Goal: Register for event/course

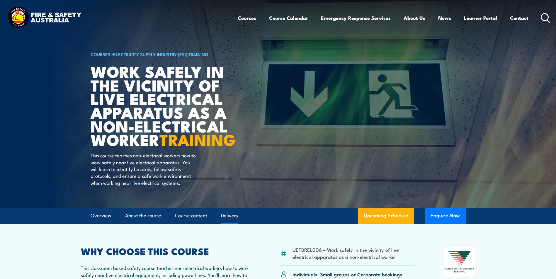
click at [233, 224] on link "Delivery" at bounding box center [229, 216] width 17 height 16
click at [520, 17] on link "Contact" at bounding box center [519, 18] width 18 height 16
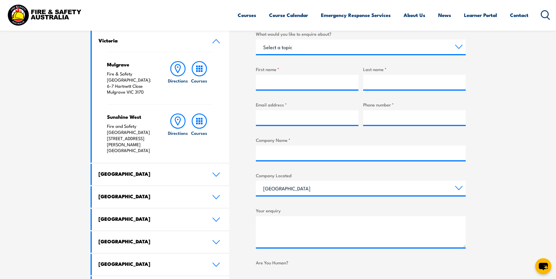
scroll to position [205, 0]
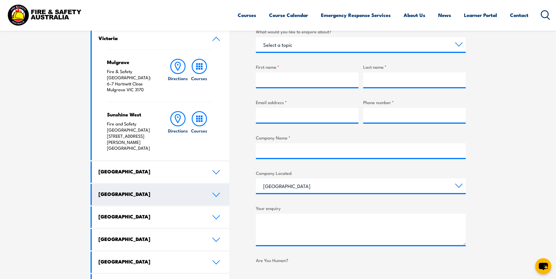
click at [218, 193] on icon at bounding box center [216, 195] width 8 height 5
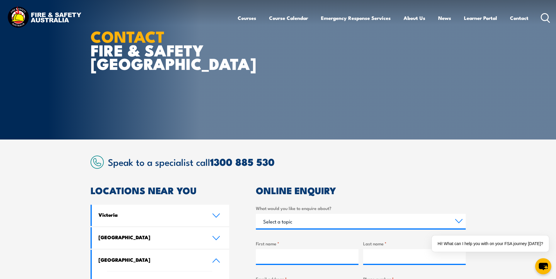
scroll to position [0, 0]
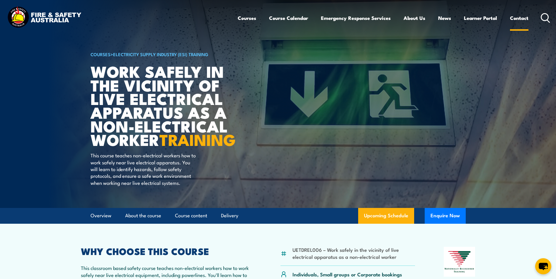
click at [515, 17] on link "Contact" at bounding box center [519, 18] width 18 height 16
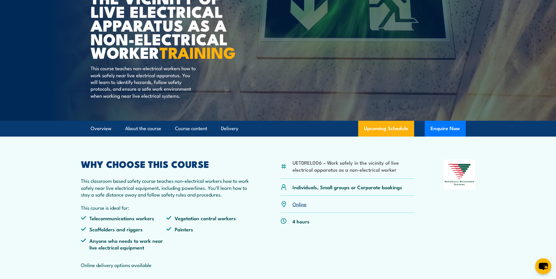
scroll to position [88, 0]
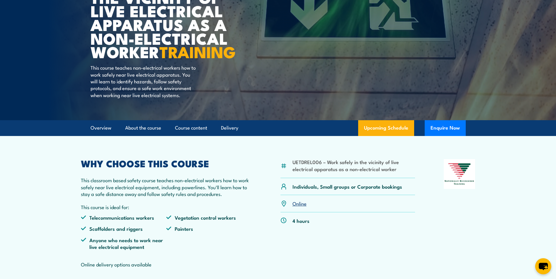
click at [293, 173] on li "UETDREL006 – Work safely in the vicinity of live electrical apparatus as a non-…" at bounding box center [353, 166] width 123 height 14
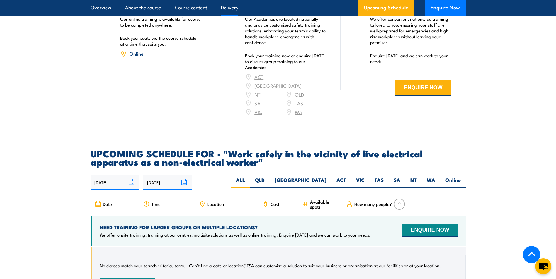
scroll to position [820, 0]
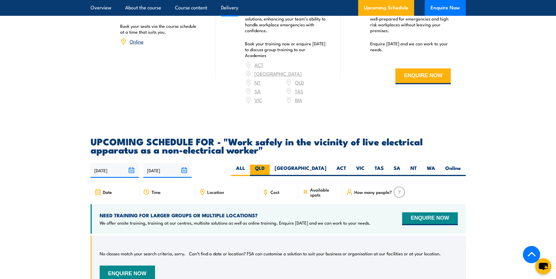
click at [269, 165] on label "QLD" at bounding box center [260, 170] width 20 height 11
click at [268, 165] on input "QLD" at bounding box center [266, 167] width 4 height 4
radio input "true"
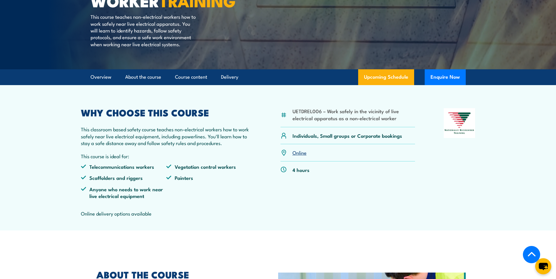
scroll to position [135, 0]
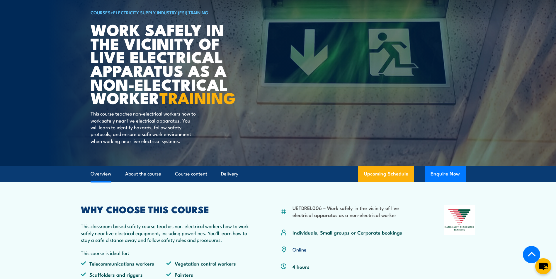
scroll to position [0, 0]
